Goal: Task Accomplishment & Management: Use online tool/utility

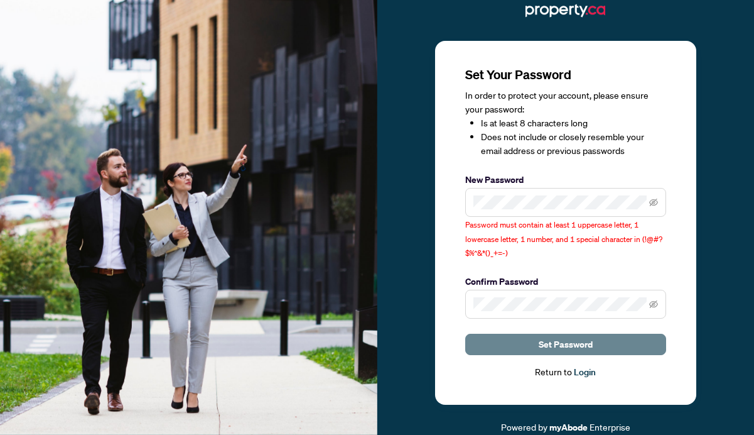
click at [559, 347] on span "Set Password" at bounding box center [566, 344] width 54 height 20
click at [560, 212] on span at bounding box center [565, 202] width 201 height 29
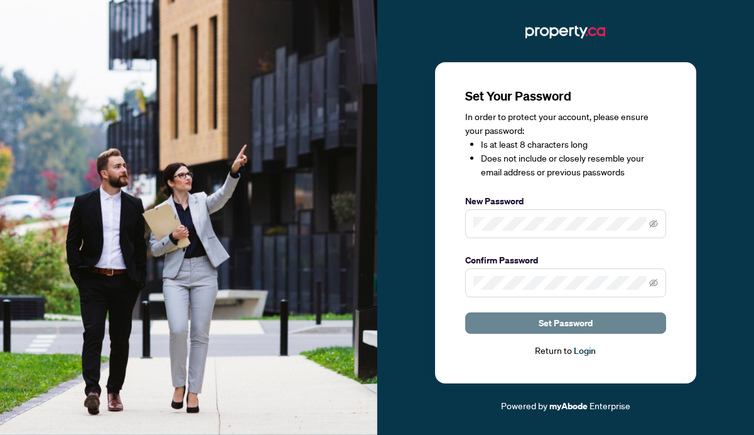
click at [556, 320] on span "Set Password" at bounding box center [566, 323] width 54 height 20
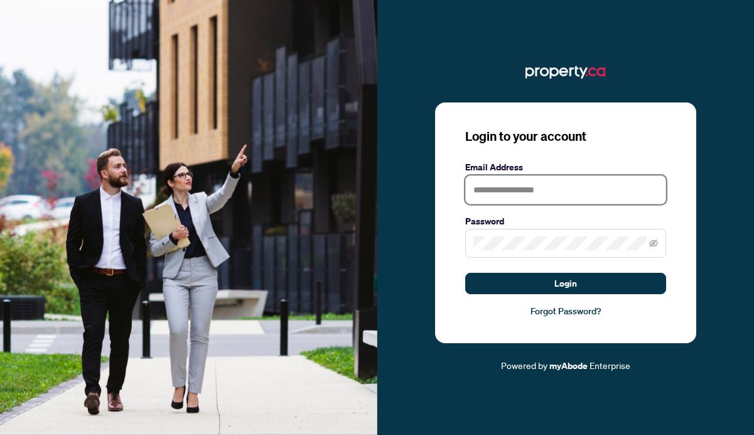
click at [513, 190] on input "text" at bounding box center [565, 189] width 201 height 29
type input "**********"
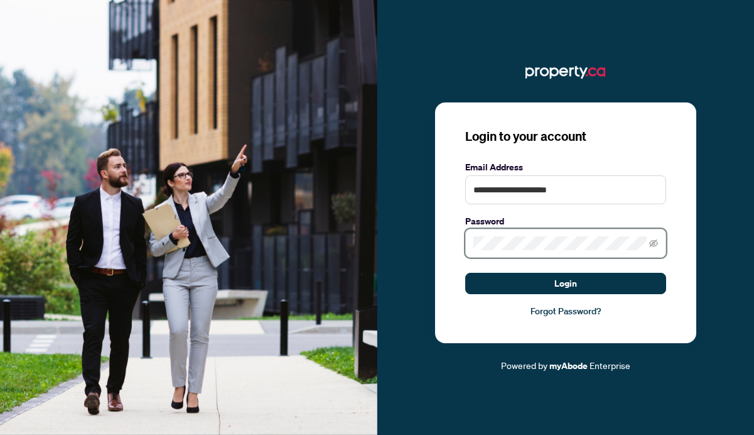
click at [465, 273] on button "Login" at bounding box center [565, 283] width 201 height 21
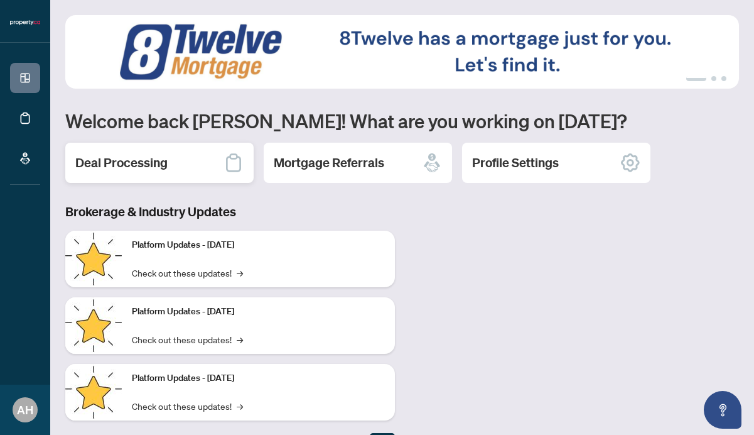
click at [185, 161] on div "Deal Processing" at bounding box center [159, 163] width 188 height 40
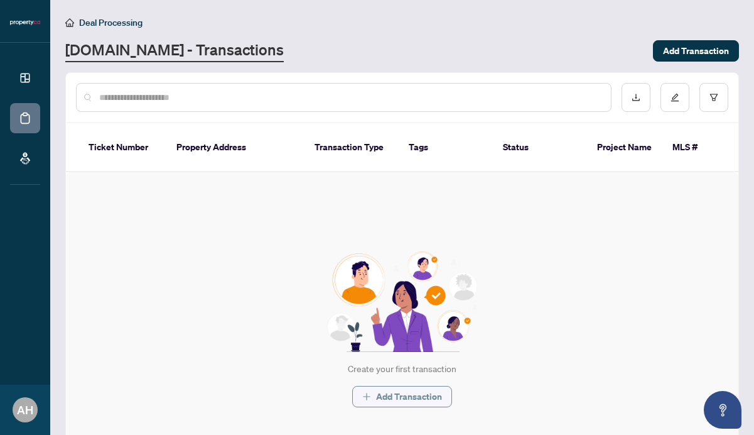
click at [394, 387] on span "Add Transaction" at bounding box center [409, 396] width 66 height 20
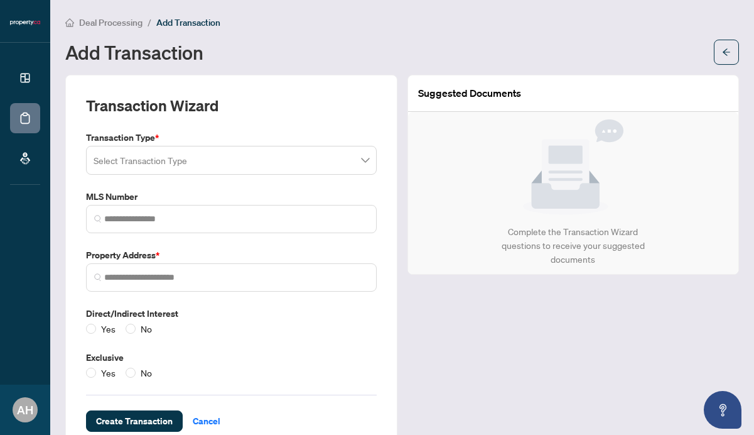
click at [331, 160] on input "search" at bounding box center [226, 162] width 264 height 28
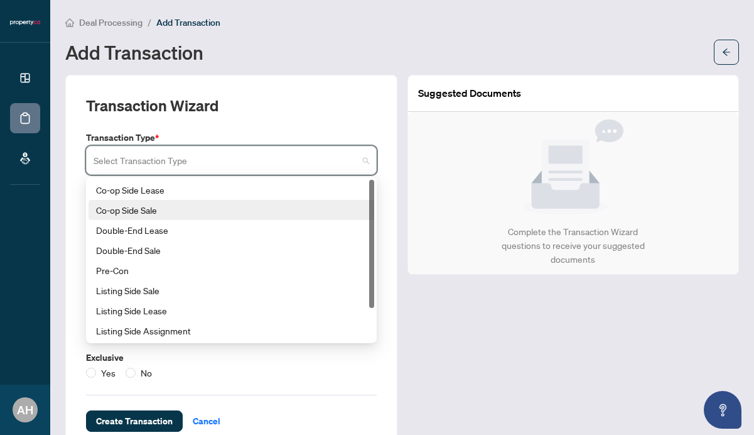
click at [151, 210] on div "Co-op Side Sale" at bounding box center [231, 210] width 271 height 14
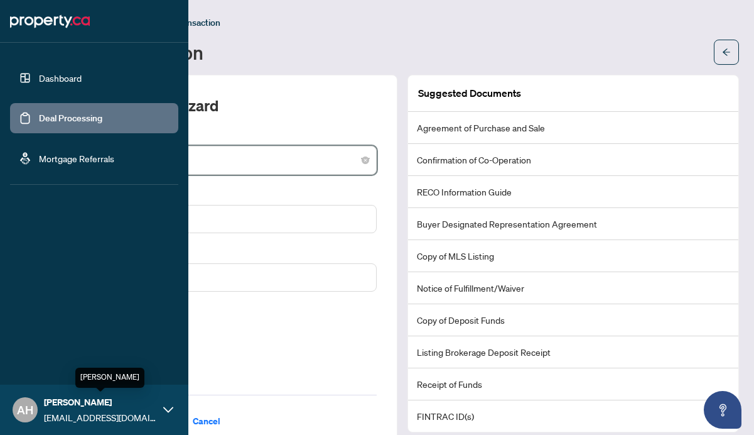
click at [147, 399] on span "[PERSON_NAME]" at bounding box center [100, 402] width 113 height 14
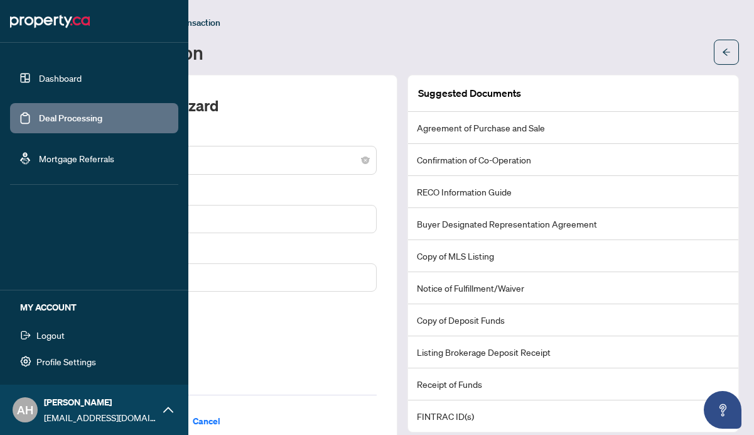
click at [66, 332] on button "Logout" at bounding box center [94, 334] width 168 height 21
